Goal: Use online tool/utility: Utilize a website feature to perform a specific function

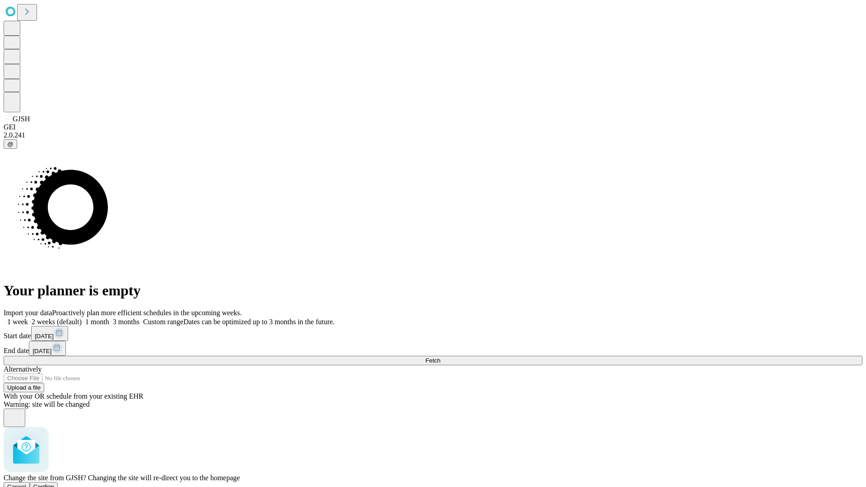
click at [55, 483] on span "Confirm" at bounding box center [43, 486] width 21 height 7
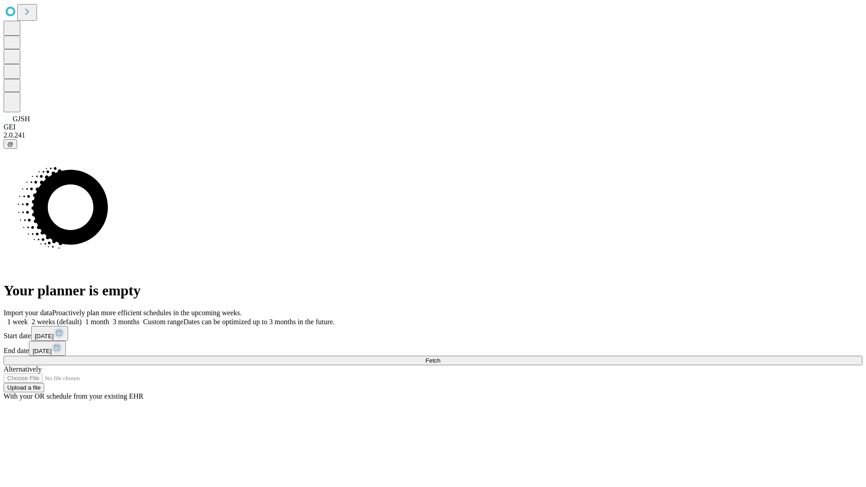
click at [82, 318] on label "2 weeks (default)" at bounding box center [55, 322] width 54 height 8
click at [440, 357] on span "Fetch" at bounding box center [432, 360] width 15 height 7
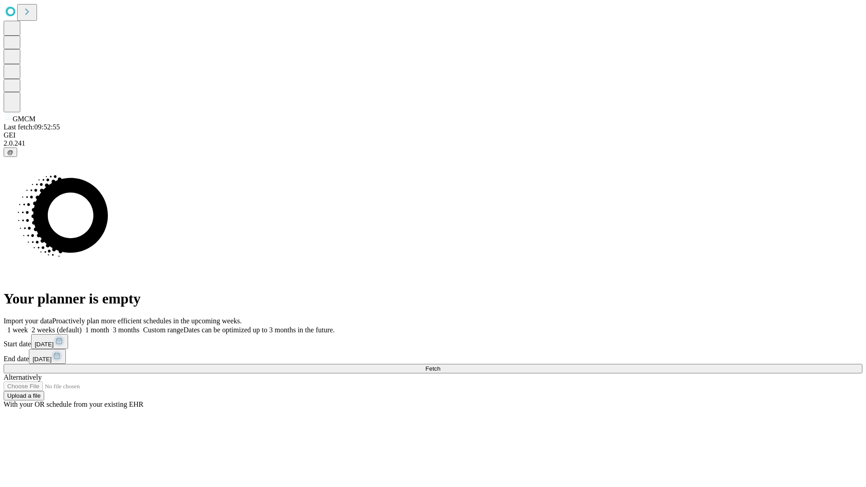
click at [82, 326] on label "2 weeks (default)" at bounding box center [55, 330] width 54 height 8
click at [440, 365] on span "Fetch" at bounding box center [432, 368] width 15 height 7
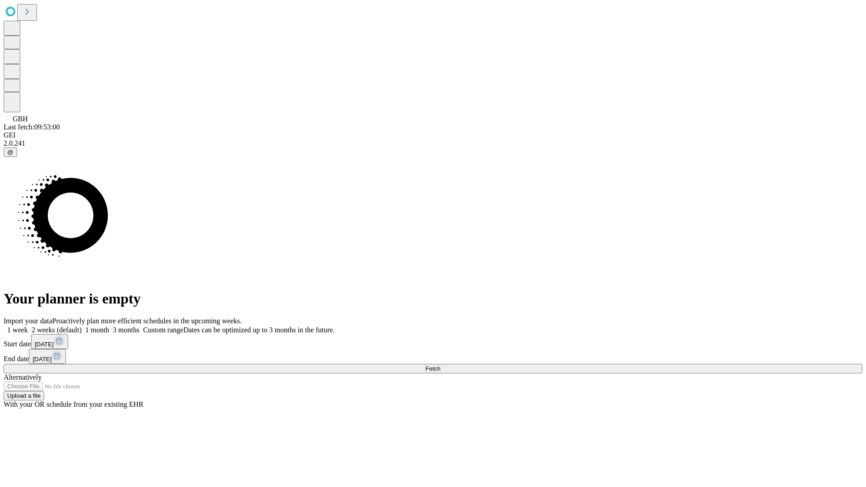
click at [82, 326] on label "2 weeks (default)" at bounding box center [55, 330] width 54 height 8
click at [440, 365] on span "Fetch" at bounding box center [432, 368] width 15 height 7
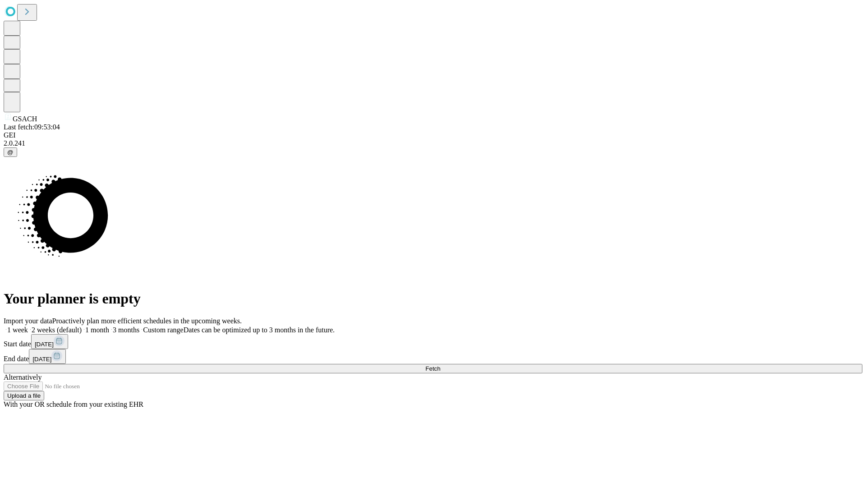
click at [82, 326] on label "2 weeks (default)" at bounding box center [55, 330] width 54 height 8
click at [440, 365] on span "Fetch" at bounding box center [432, 368] width 15 height 7
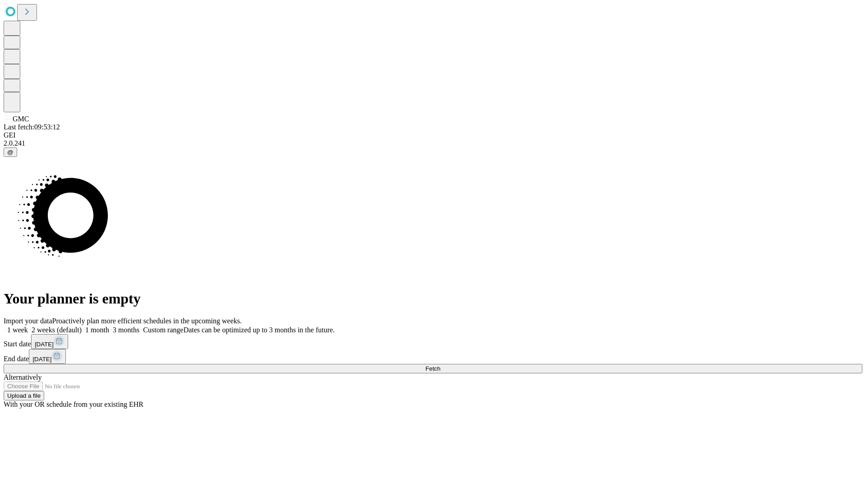
click at [82, 326] on label "2 weeks (default)" at bounding box center [55, 330] width 54 height 8
click at [440, 365] on span "Fetch" at bounding box center [432, 368] width 15 height 7
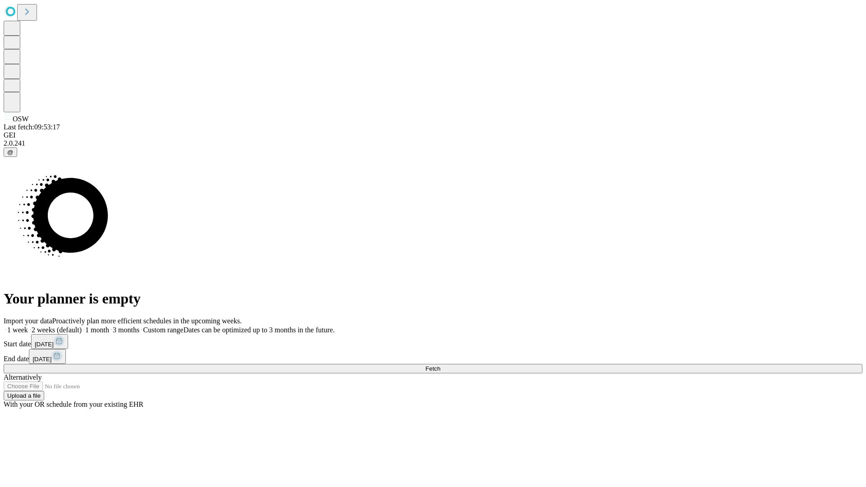
click at [82, 326] on label "2 weeks (default)" at bounding box center [55, 330] width 54 height 8
click at [440, 365] on span "Fetch" at bounding box center [432, 368] width 15 height 7
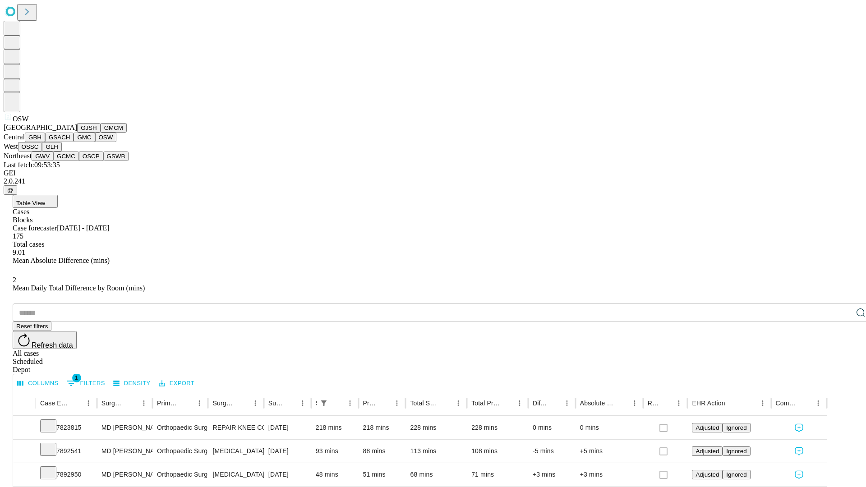
click at [42, 151] on button "OSSC" at bounding box center [30, 146] width 24 height 9
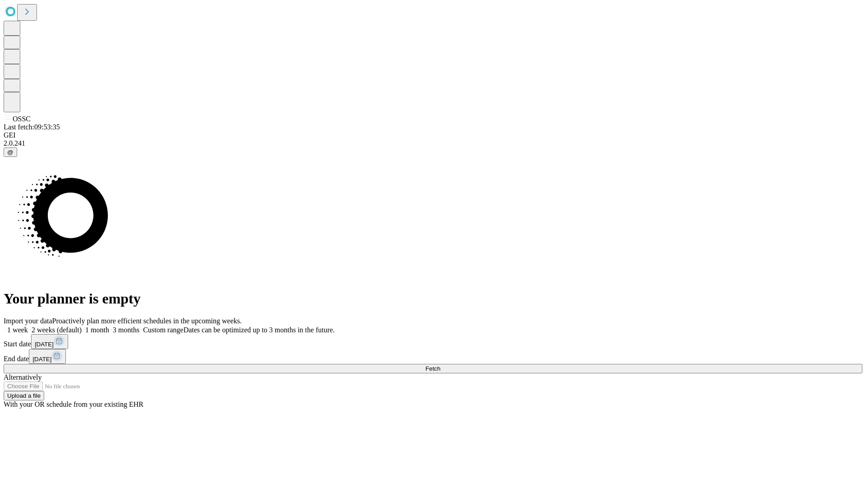
click at [82, 326] on label "2 weeks (default)" at bounding box center [55, 330] width 54 height 8
click at [440, 365] on span "Fetch" at bounding box center [432, 368] width 15 height 7
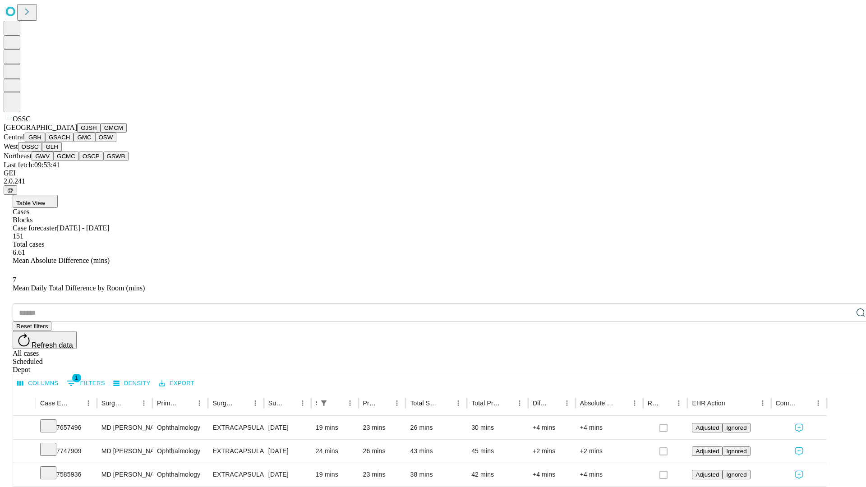
click at [61, 151] on button "GLH" at bounding box center [51, 146] width 19 height 9
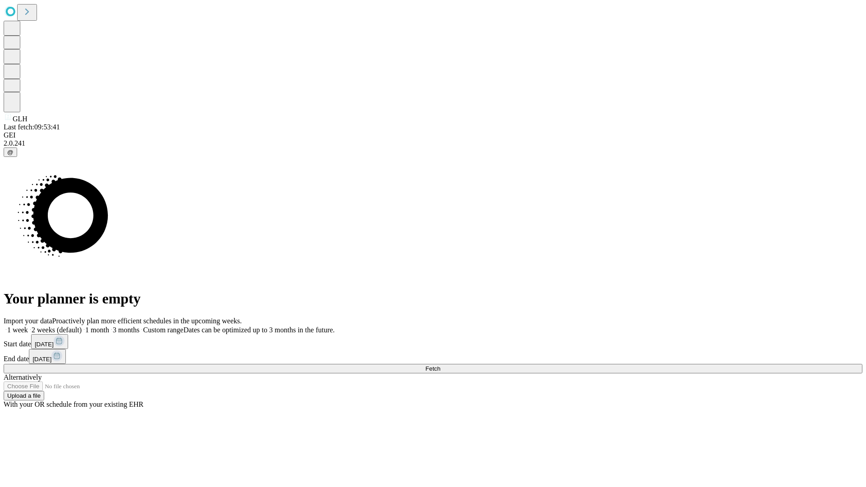
click at [82, 326] on label "2 weeks (default)" at bounding box center [55, 330] width 54 height 8
click at [440, 365] on span "Fetch" at bounding box center [432, 368] width 15 height 7
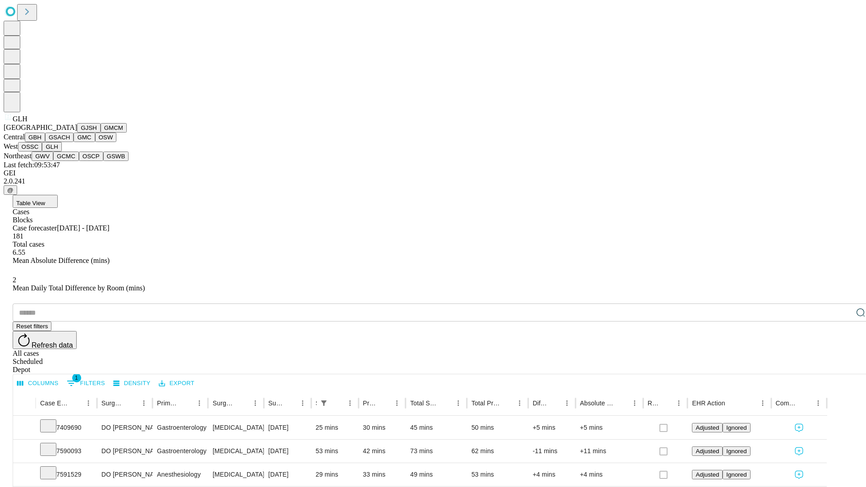
click at [53, 161] on button "GWV" at bounding box center [43, 155] width 22 height 9
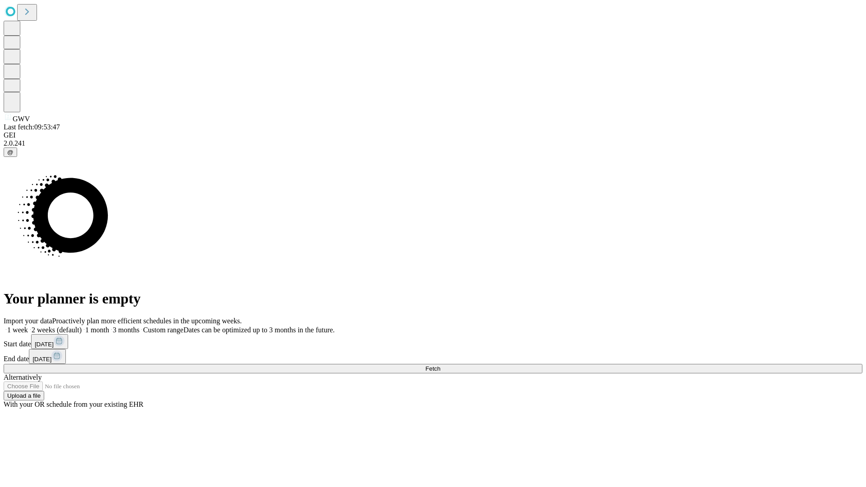
click at [82, 326] on label "2 weeks (default)" at bounding box center [55, 330] width 54 height 8
click at [440, 365] on span "Fetch" at bounding box center [432, 368] width 15 height 7
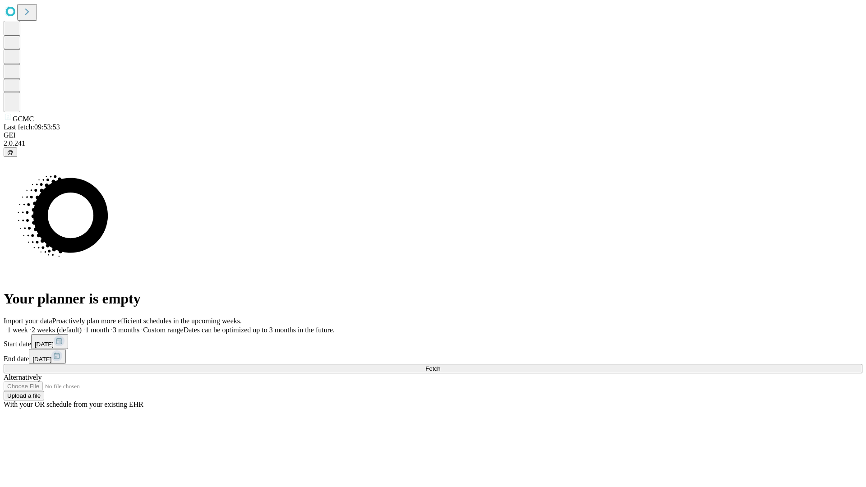
click at [82, 326] on label "2 weeks (default)" at bounding box center [55, 330] width 54 height 8
click at [440, 365] on span "Fetch" at bounding box center [432, 368] width 15 height 7
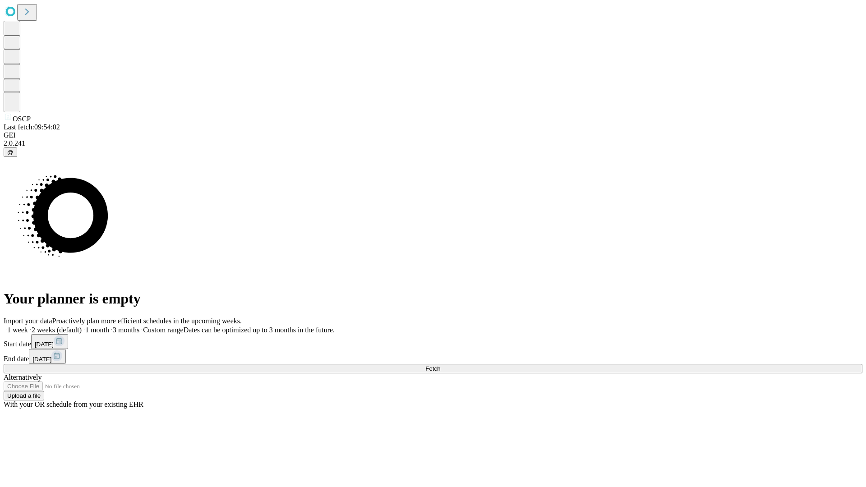
click at [82, 326] on label "2 weeks (default)" at bounding box center [55, 330] width 54 height 8
click at [440, 365] on span "Fetch" at bounding box center [432, 368] width 15 height 7
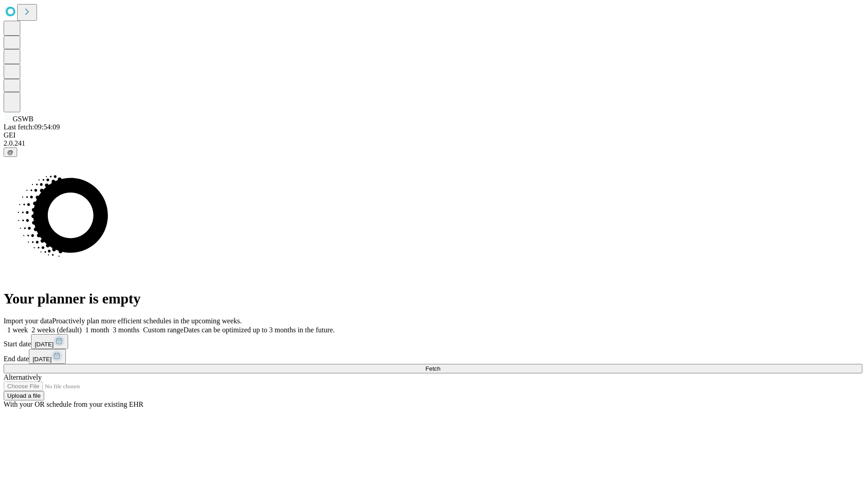
click at [82, 326] on label "2 weeks (default)" at bounding box center [55, 330] width 54 height 8
click at [440, 365] on span "Fetch" at bounding box center [432, 368] width 15 height 7
